Goal: Information Seeking & Learning: Find contact information

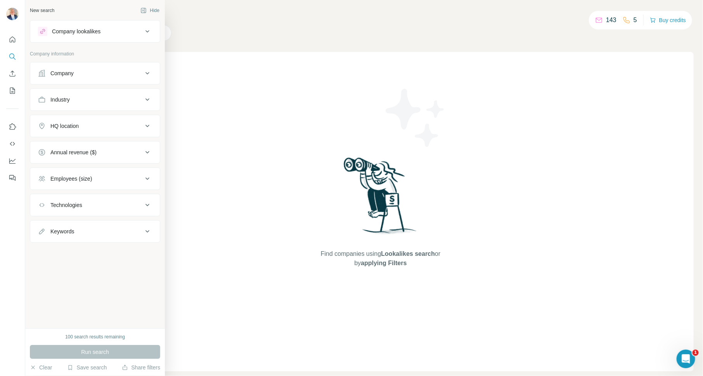
click at [145, 72] on icon at bounding box center [147, 73] width 4 height 2
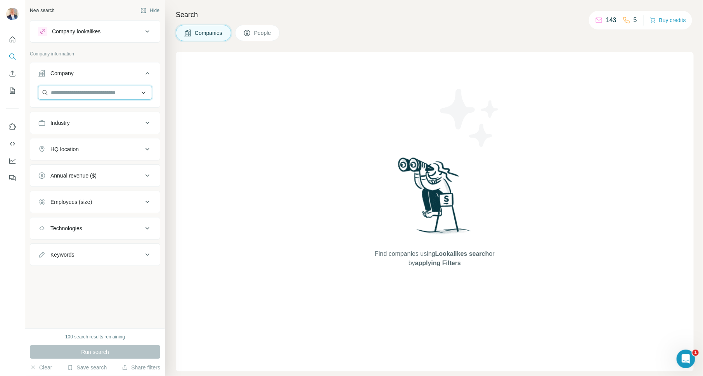
click at [119, 93] on input "text" at bounding box center [95, 93] width 114 height 14
paste input "**********"
type input "**********"
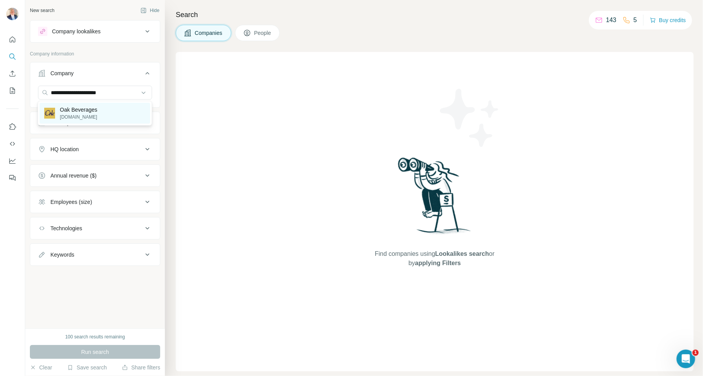
click at [108, 109] on div "Oak Beverages [DOMAIN_NAME]" at bounding box center [95, 113] width 111 height 21
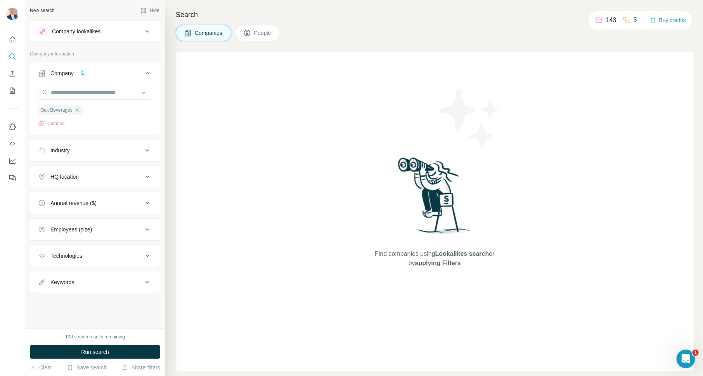
click at [126, 349] on button "Run search" at bounding box center [95, 352] width 130 height 14
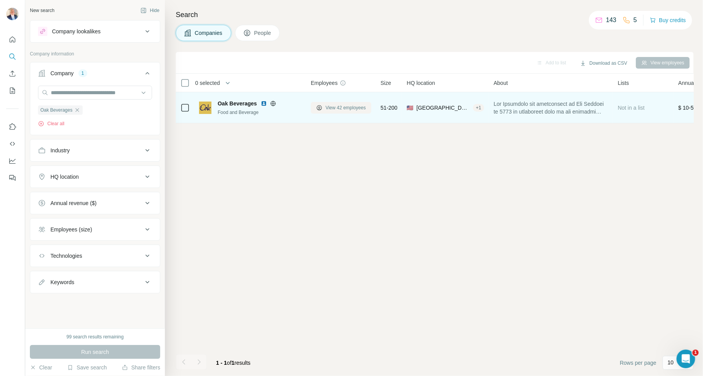
click at [348, 109] on span "View 42 employees" at bounding box center [345, 107] width 40 height 7
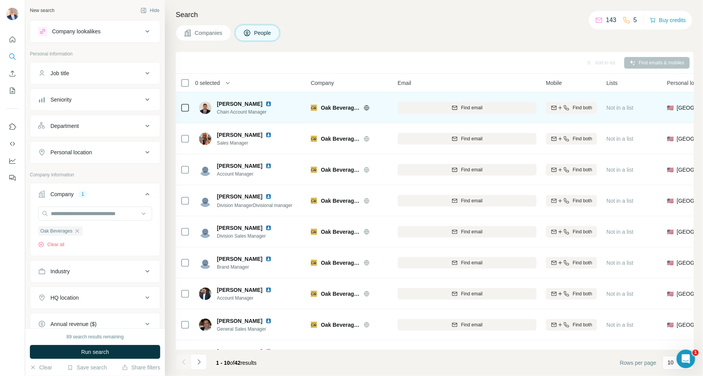
click at [481, 100] on div "Find email" at bounding box center [466, 107] width 139 height 21
click at [484, 103] on button "Find email" at bounding box center [466, 108] width 139 height 12
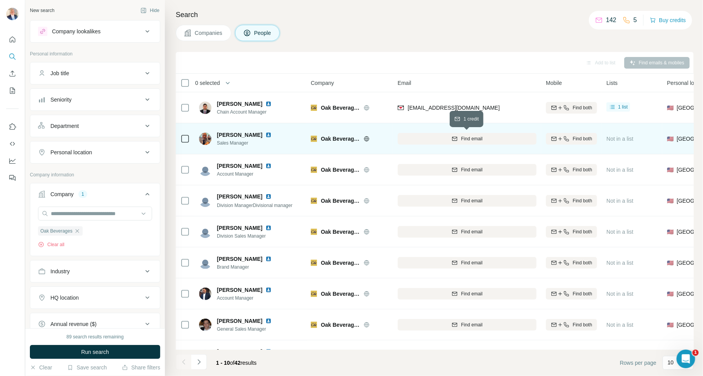
click at [464, 135] on span "Find email" at bounding box center [471, 138] width 21 height 7
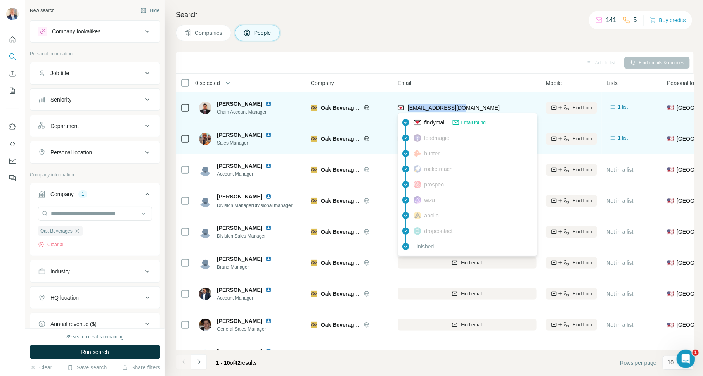
drag, startPoint x: 471, startPoint y: 105, endPoint x: 409, endPoint y: 105, distance: 62.8
click at [409, 105] on div "[EMAIL_ADDRESS][DOMAIN_NAME]" at bounding box center [466, 107] width 139 height 21
copy span "[EMAIL_ADDRESS][DOMAIN_NAME]"
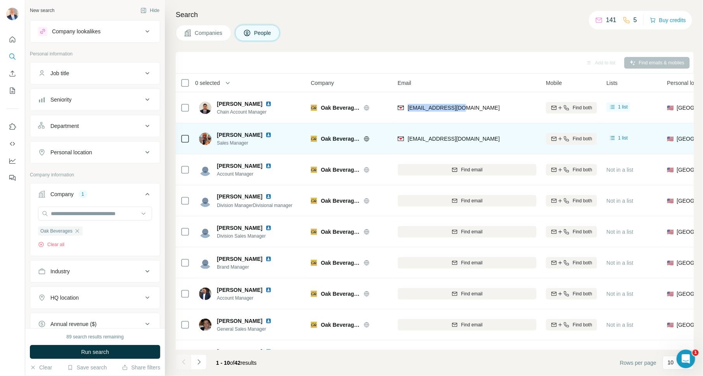
click at [143, 70] on icon at bounding box center [147, 73] width 9 height 9
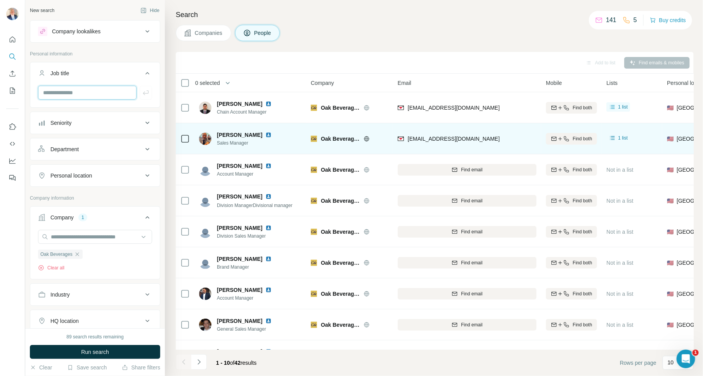
click at [95, 92] on input "text" at bounding box center [87, 93] width 98 height 14
type input "***"
click at [142, 89] on icon "button" at bounding box center [146, 93] width 8 height 8
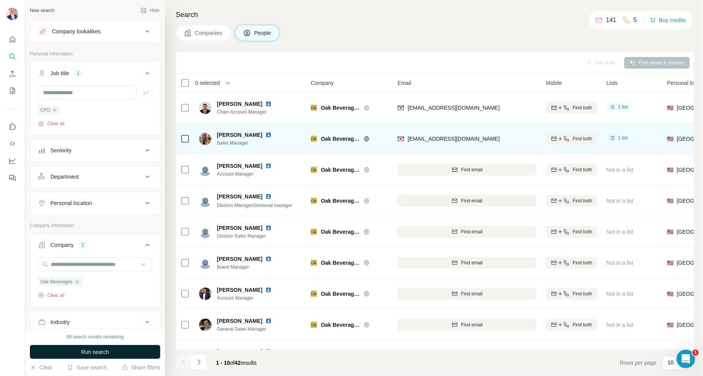
click at [111, 349] on button "Run search" at bounding box center [95, 352] width 130 height 14
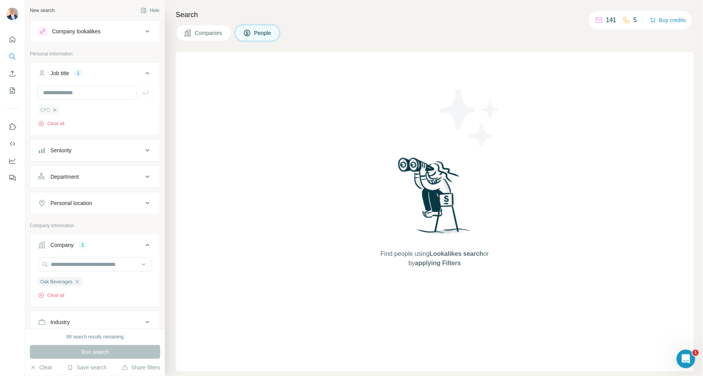
click at [54, 109] on icon "button" at bounding box center [54, 109] width 3 height 3
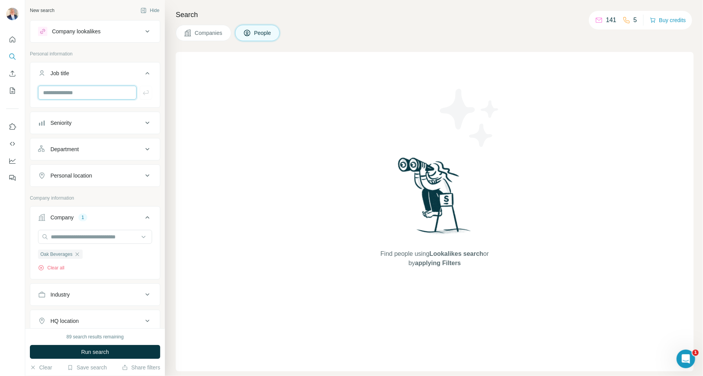
click at [73, 93] on input "text" at bounding box center [87, 93] width 98 height 14
type input "***"
click at [143, 91] on icon "button" at bounding box center [146, 92] width 6 height 5
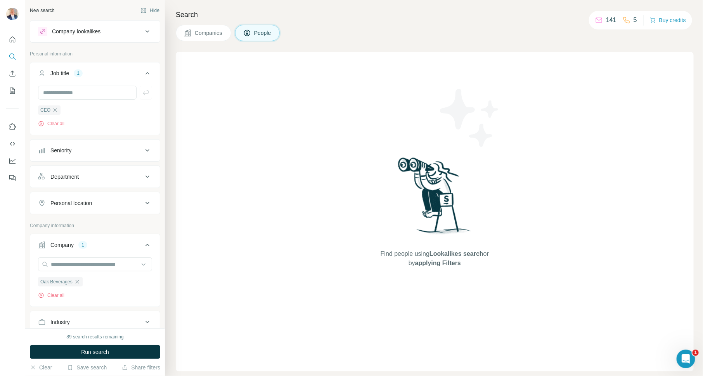
click at [112, 351] on button "Run search" at bounding box center [95, 352] width 130 height 14
click at [58, 121] on button "Clear all" at bounding box center [51, 123] width 26 height 7
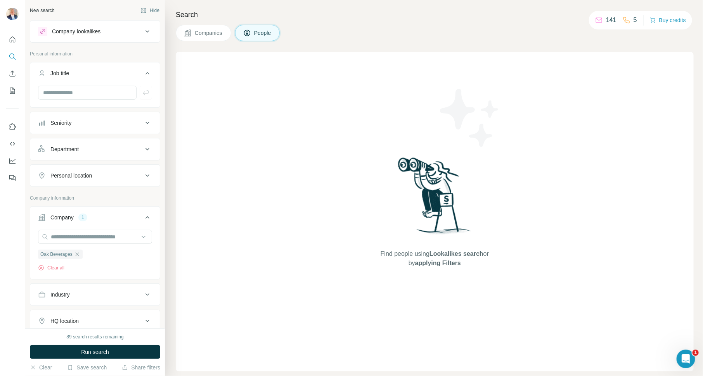
click at [193, 30] on button "Companies" at bounding box center [203, 33] width 55 height 16
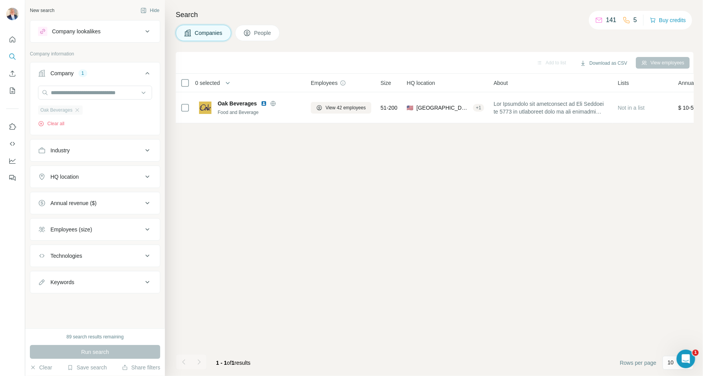
click at [71, 111] on span "Oak Beverages" at bounding box center [56, 110] width 32 height 7
click at [56, 121] on button "Clear all" at bounding box center [51, 123] width 26 height 7
click at [85, 92] on input "text" at bounding box center [95, 93] width 114 height 14
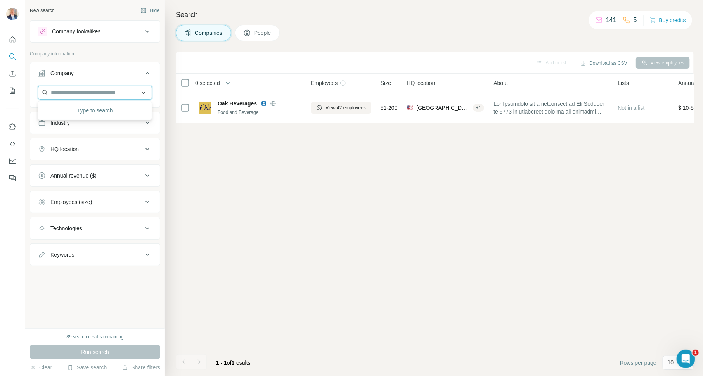
paste input "**********"
type input "**********"
drag, startPoint x: 138, startPoint y: 92, endPoint x: 0, endPoint y: 91, distance: 137.6
click at [0, 91] on div "**********" at bounding box center [351, 188] width 703 height 376
click at [81, 93] on input "text" at bounding box center [95, 93] width 114 height 14
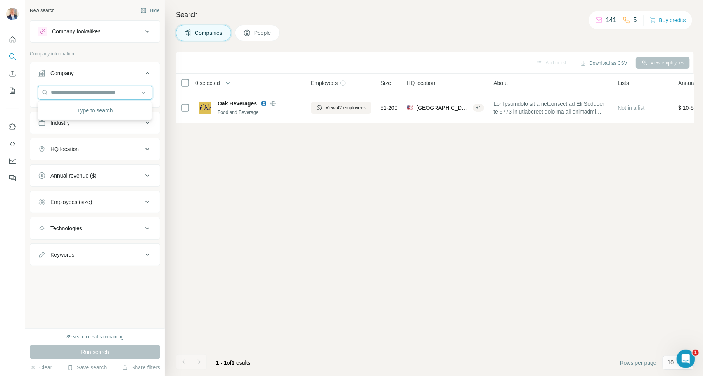
paste input "**********"
type input "**********"
click at [105, 108] on div "[PERSON_NAME] [DOMAIN_NAME]" at bounding box center [95, 113] width 111 height 21
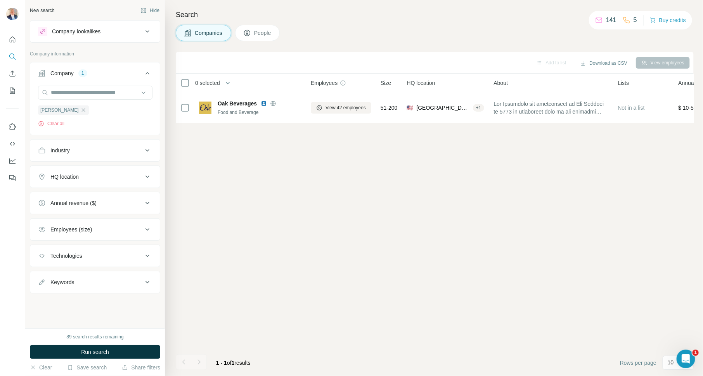
click at [123, 349] on button "Run search" at bounding box center [95, 352] width 130 height 14
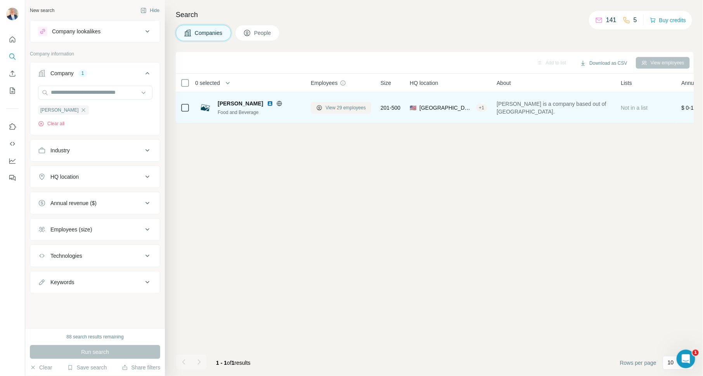
click at [340, 107] on span "View 29 employees" at bounding box center [345, 107] width 40 height 7
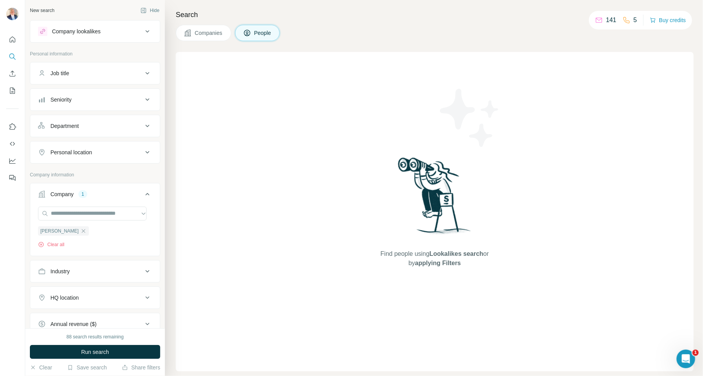
click at [199, 28] on button "Companies" at bounding box center [203, 33] width 55 height 16
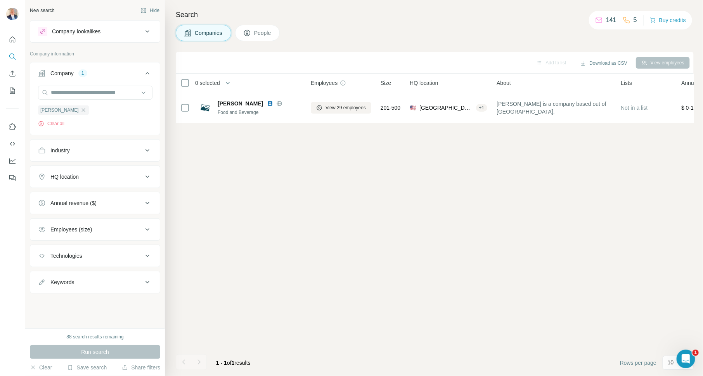
click at [262, 31] on span "People" at bounding box center [263, 33] width 18 height 8
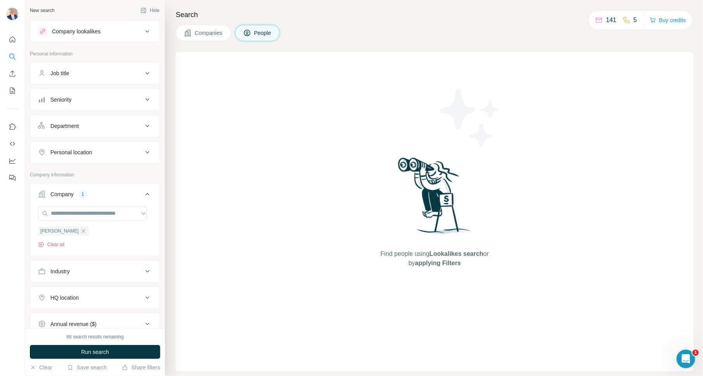
click at [143, 69] on icon at bounding box center [147, 73] width 9 height 9
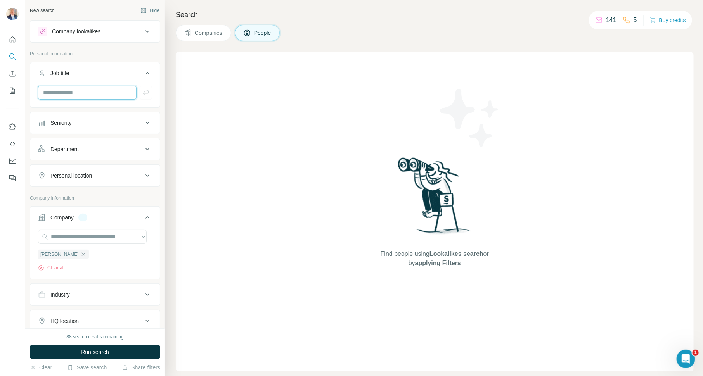
click at [108, 95] on input "text" at bounding box center [87, 93] width 98 height 14
type input "***"
click at [109, 352] on span "Run search" at bounding box center [95, 352] width 28 height 8
drag, startPoint x: 110, startPoint y: 92, endPoint x: 31, endPoint y: 86, distance: 79.3
click at [32, 86] on div "***" at bounding box center [95, 96] width 130 height 20
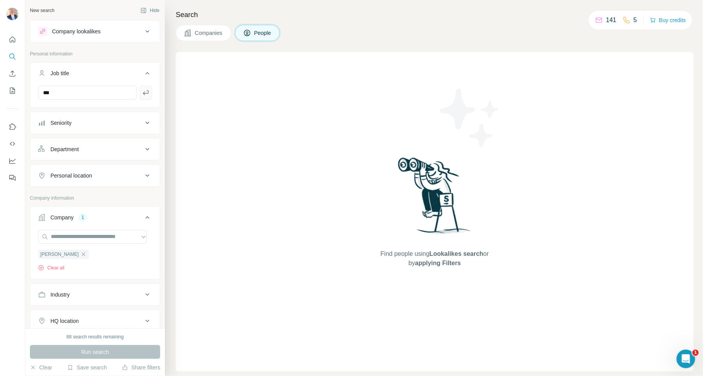
click at [142, 89] on icon "button" at bounding box center [146, 93] width 8 height 8
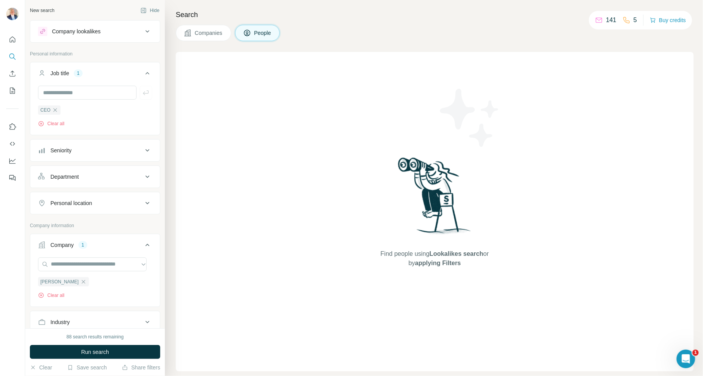
drag, startPoint x: 105, startPoint y: 352, endPoint x: 109, endPoint y: 349, distance: 5.0
click at [107, 352] on span "Run search" at bounding box center [95, 352] width 28 height 8
click at [54, 109] on icon "button" at bounding box center [55, 109] width 3 height 3
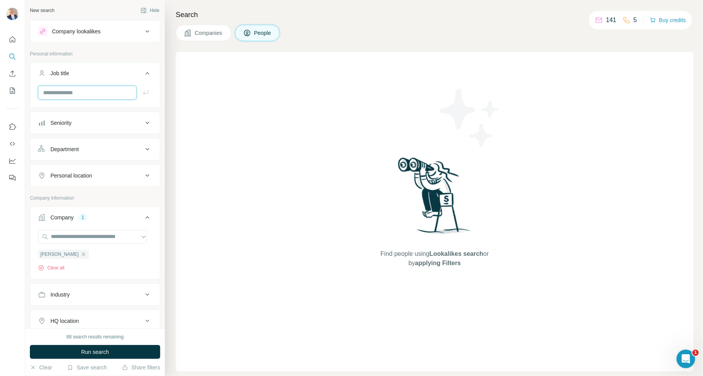
click at [64, 93] on input "text" at bounding box center [87, 93] width 98 height 14
type input "*********"
click at [142, 92] on icon "button" at bounding box center [146, 93] width 8 height 8
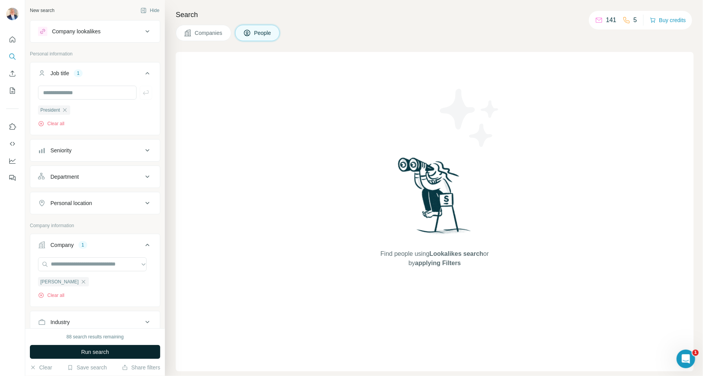
click at [104, 347] on button "Run search" at bounding box center [95, 352] width 130 height 14
click at [64, 107] on icon "button" at bounding box center [65, 110] width 6 height 6
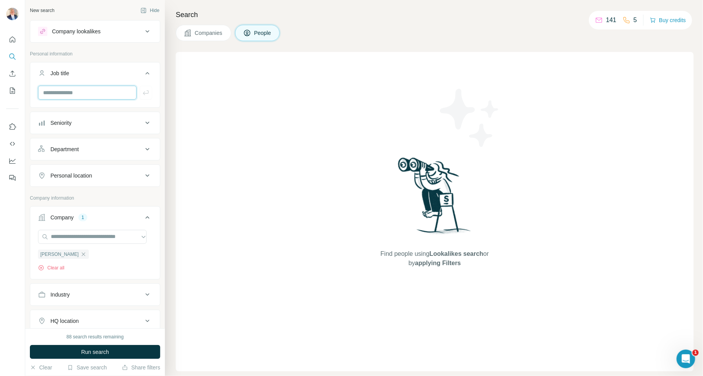
click at [74, 94] on input "text" at bounding box center [87, 93] width 98 height 14
type input "***"
click at [142, 93] on icon "button" at bounding box center [146, 93] width 8 height 8
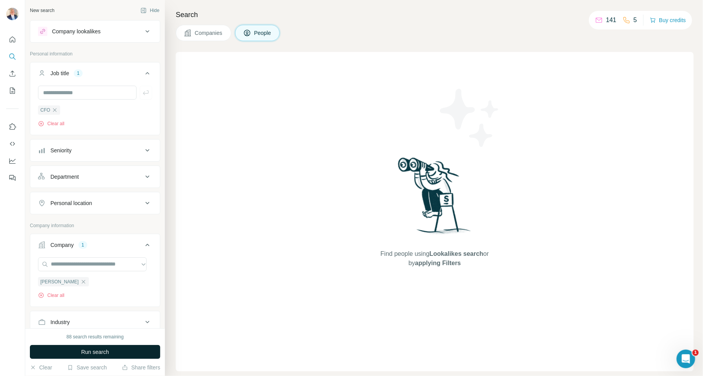
click at [105, 351] on span "Run search" at bounding box center [95, 352] width 28 height 8
click at [55, 108] on icon "button" at bounding box center [55, 110] width 6 height 6
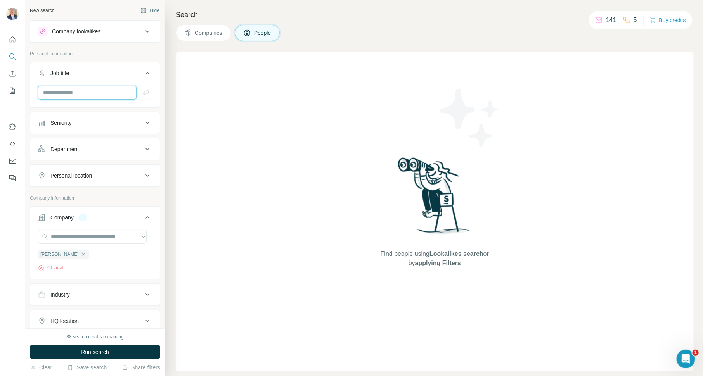
click at [75, 91] on input "text" at bounding box center [87, 93] width 98 height 14
type input "*******"
click at [140, 91] on button "button" at bounding box center [146, 93] width 12 height 14
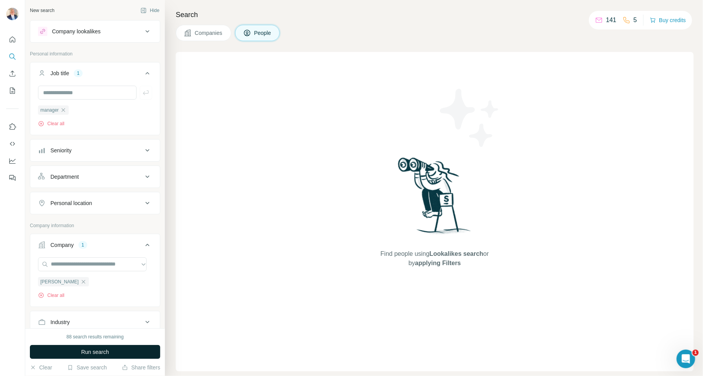
click at [108, 354] on span "Run search" at bounding box center [95, 352] width 28 height 8
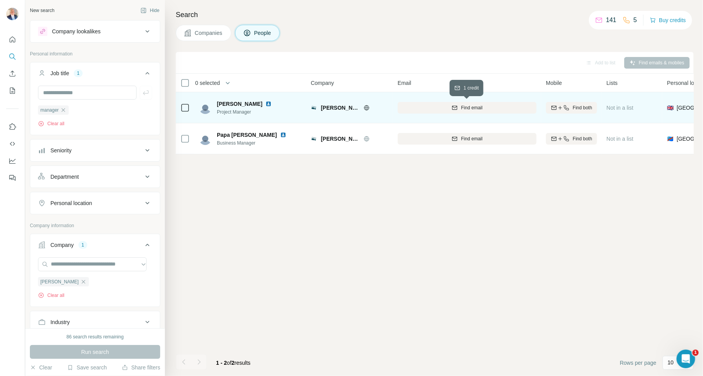
click at [439, 107] on div "Find email" at bounding box center [466, 107] width 139 height 7
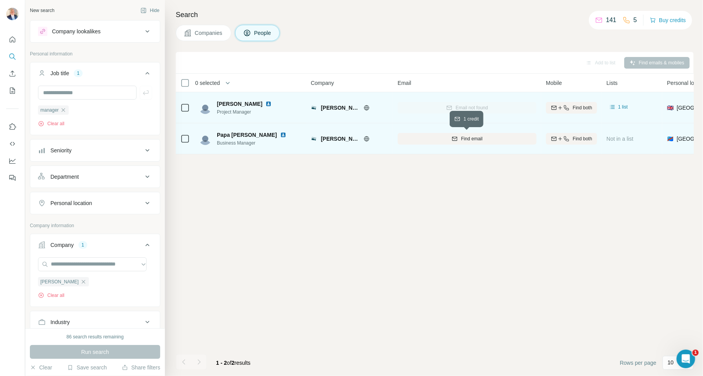
click at [494, 140] on div "Find email" at bounding box center [466, 138] width 139 height 7
click at [64, 107] on div "manager" at bounding box center [53, 109] width 31 height 9
click at [54, 123] on button "Clear all" at bounding box center [51, 123] width 26 height 7
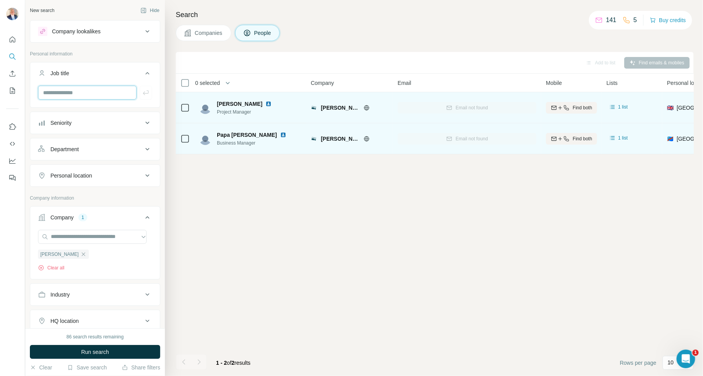
click at [78, 92] on input "text" at bounding box center [87, 93] width 98 height 14
type input "**********"
click at [142, 91] on icon "button" at bounding box center [146, 93] width 8 height 8
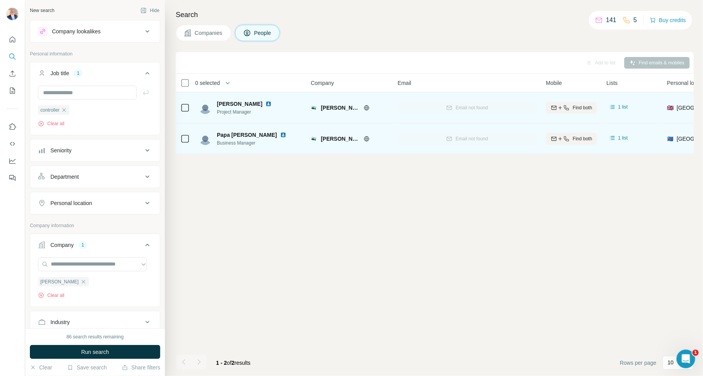
click at [104, 347] on button "Run search" at bounding box center [95, 352] width 130 height 14
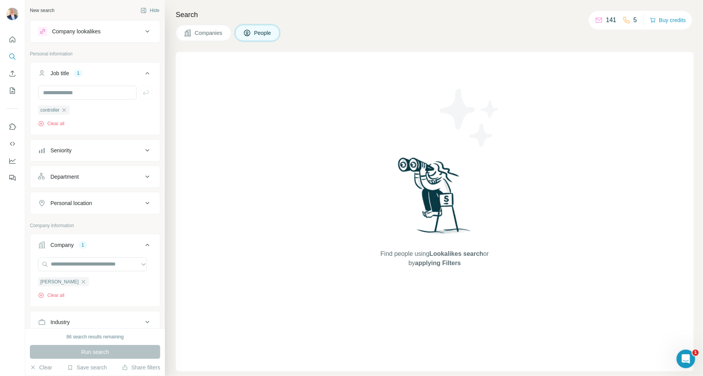
click at [207, 32] on span "Companies" at bounding box center [209, 33] width 28 height 8
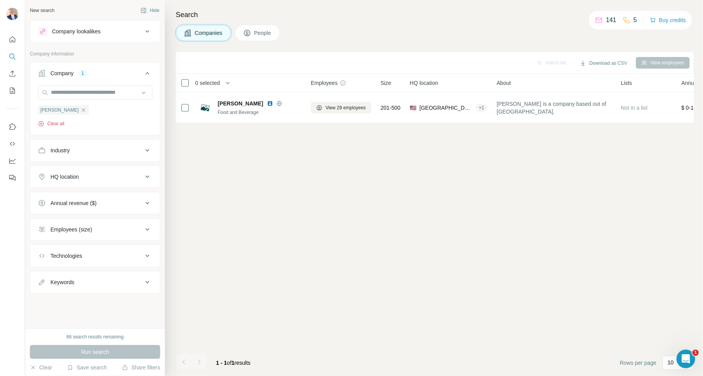
click at [60, 123] on button "Clear all" at bounding box center [51, 123] width 26 height 7
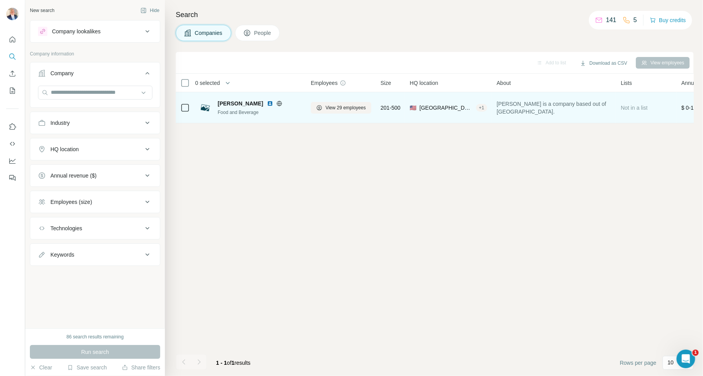
click at [342, 101] on div "View 29 employees" at bounding box center [341, 107] width 60 height 21
click at [345, 108] on span "View 29 employees" at bounding box center [345, 107] width 40 height 7
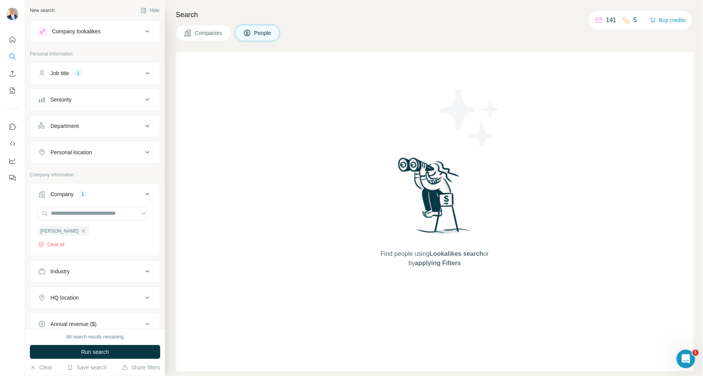
click at [145, 74] on icon at bounding box center [147, 73] width 9 height 9
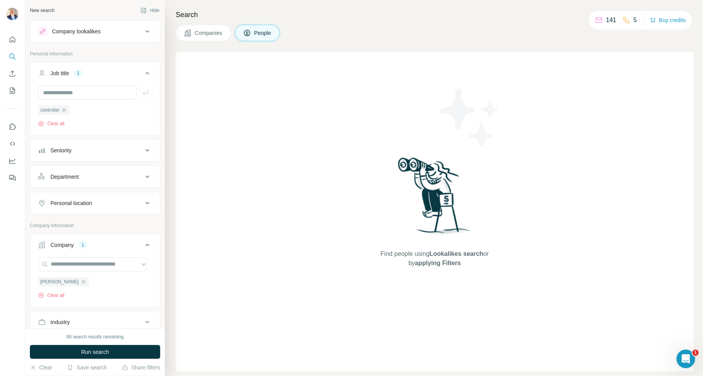
click at [66, 110] on icon "button" at bounding box center [64, 110] width 6 height 6
